Goal: Find contact information: Find contact information

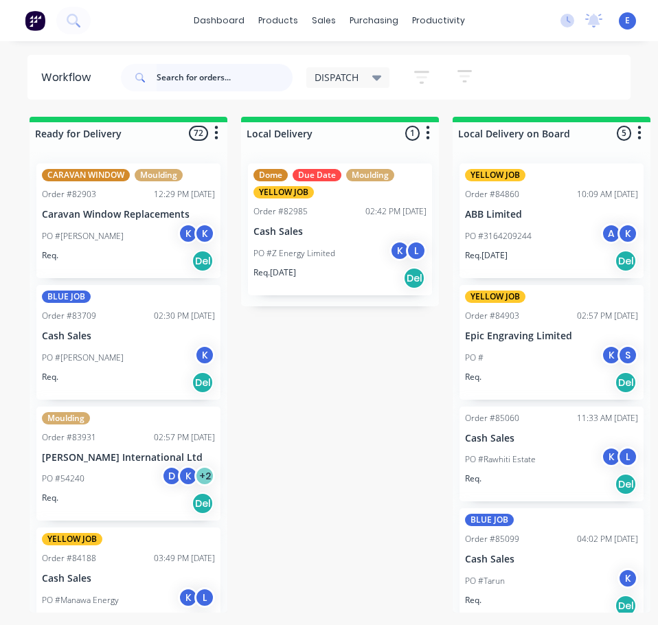
click at [237, 83] on input "text" at bounding box center [225, 77] width 136 height 27
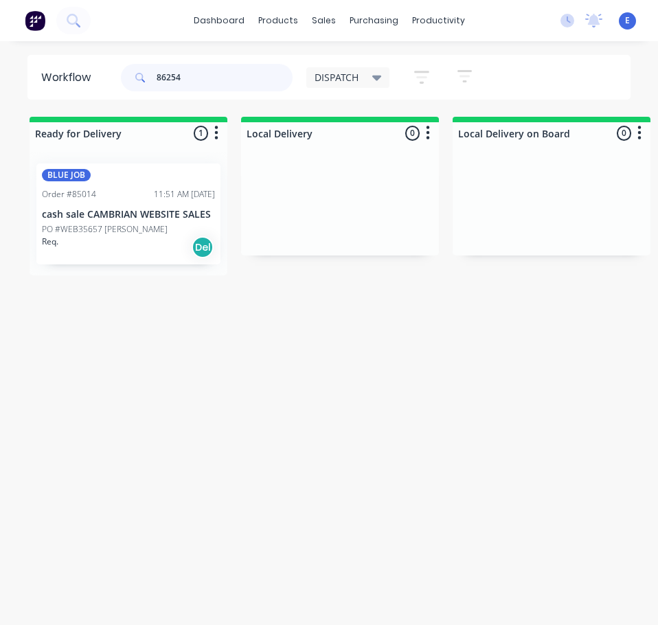
type input "86254"
click at [79, 259] on div "BLUE JOB Order #85014 11:51 AM [DATE] cash sale CAMBRIAN WEBSITE SALES PO #WEB3…" at bounding box center [128, 214] width 184 height 101
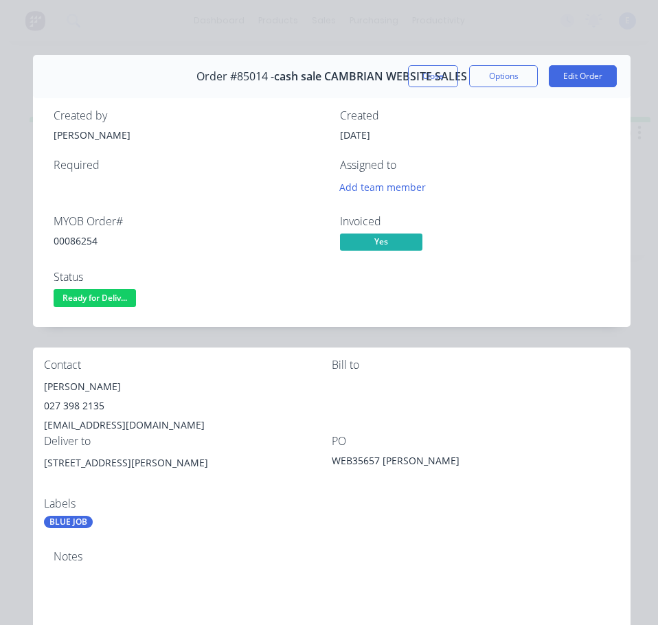
click at [82, 240] on div "00086254" at bounding box center [189, 241] width 270 height 14
copy div "00086254"
click at [85, 388] on div "[PERSON_NAME]" at bounding box center [188, 386] width 288 height 19
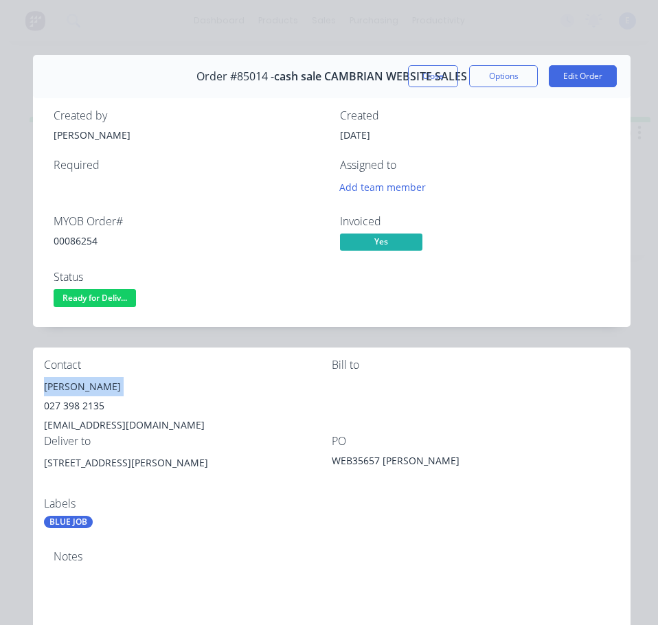
click at [85, 388] on div "[PERSON_NAME]" at bounding box center [188, 386] width 288 height 19
copy div "[PERSON_NAME]"
click at [72, 405] on div "027 398 2135" at bounding box center [188, 406] width 288 height 19
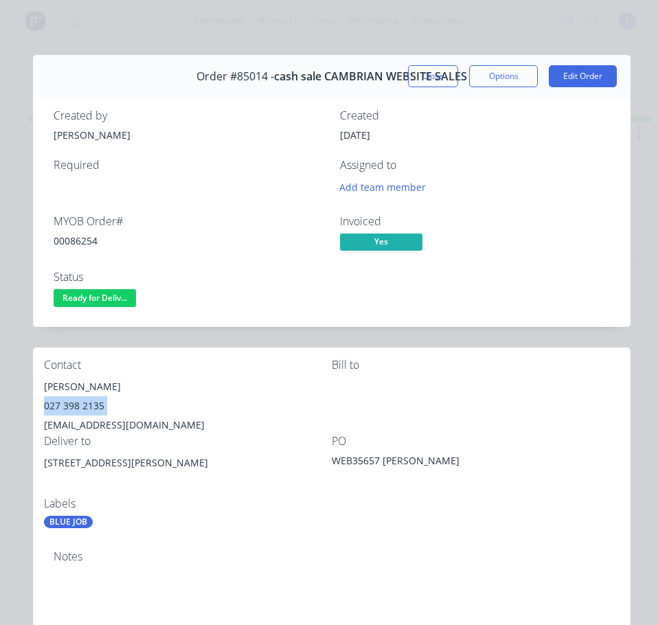
copy div "027 398 2135"
click at [131, 421] on div "[EMAIL_ADDRESS][DOMAIN_NAME]" at bounding box center [188, 425] width 288 height 19
copy div "[EMAIL_ADDRESS][DOMAIN_NAME]"
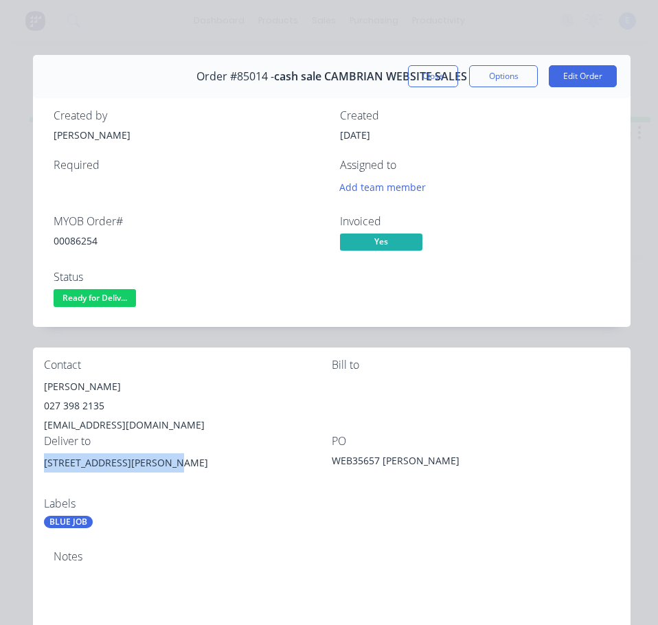
drag, startPoint x: 164, startPoint y: 462, endPoint x: 63, endPoint y: 471, distance: 102.1
click at [37, 483] on div "Contact [PERSON_NAME] [PHONE_NUMBER] [EMAIL_ADDRESS][DOMAIN_NAME] [PERSON_NAME]…" at bounding box center [332, 444] width 598 height 192
copy div "[STREET_ADDRESS][PERSON_NAME]"
click at [203, 370] on div "Contact" at bounding box center [188, 365] width 288 height 13
click at [266, 419] on div "[EMAIL_ADDRESS][DOMAIN_NAME]" at bounding box center [188, 425] width 288 height 19
